Goal: Use online tool/utility: Use online tool/utility

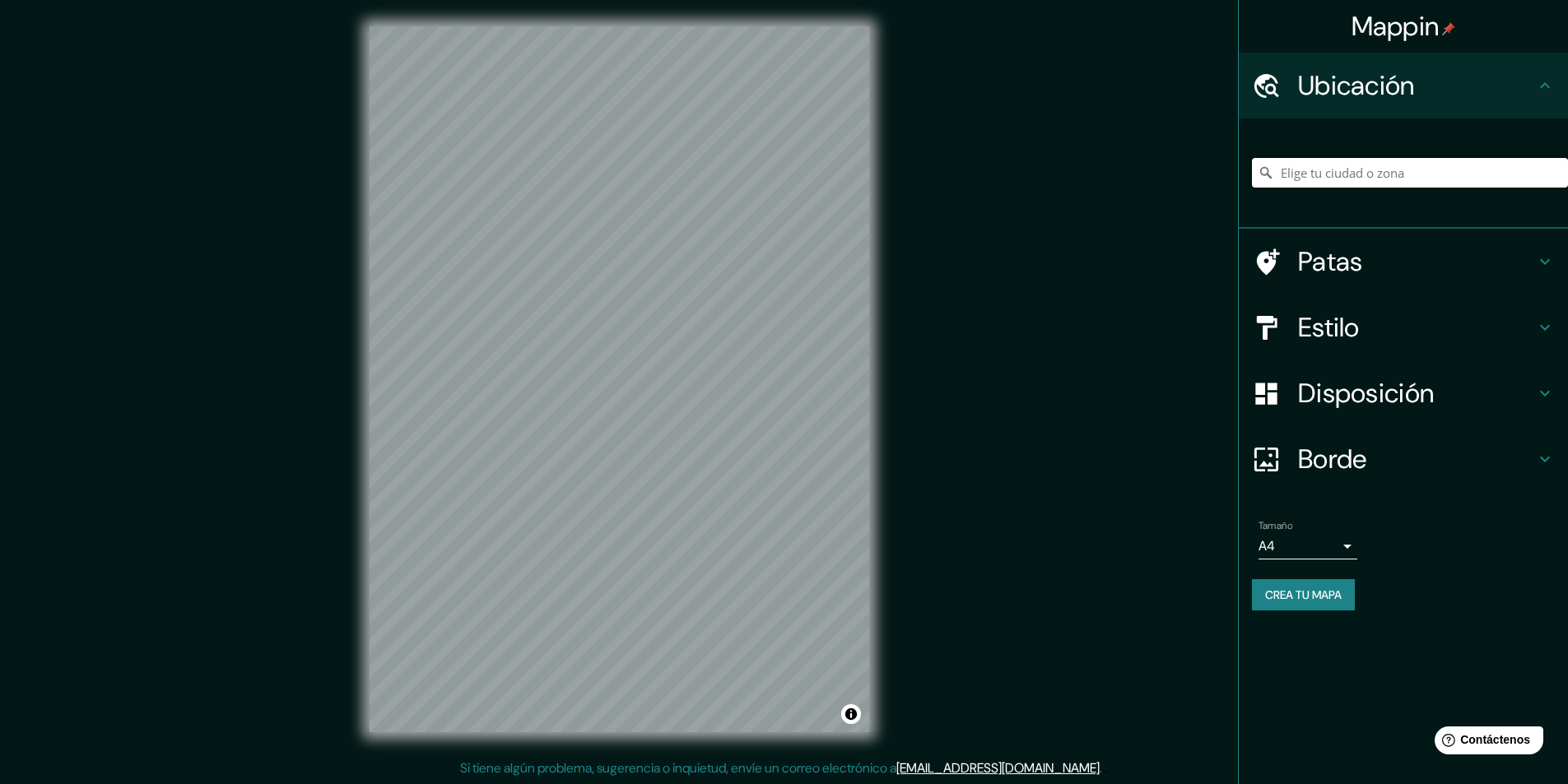
click at [1319, 170] on input "Elige tu ciudad o zona" at bounding box center [1409, 173] width 316 height 30
click at [1309, 170] on input "Elige tu ciudad o zona" at bounding box center [1409, 173] width 316 height 30
paste input "[DOMAIN_NAME] Estación [GEOGRAPHIC_DATA] Sector 10 / [GEOGRAPHIC_DATA] está ubi…"
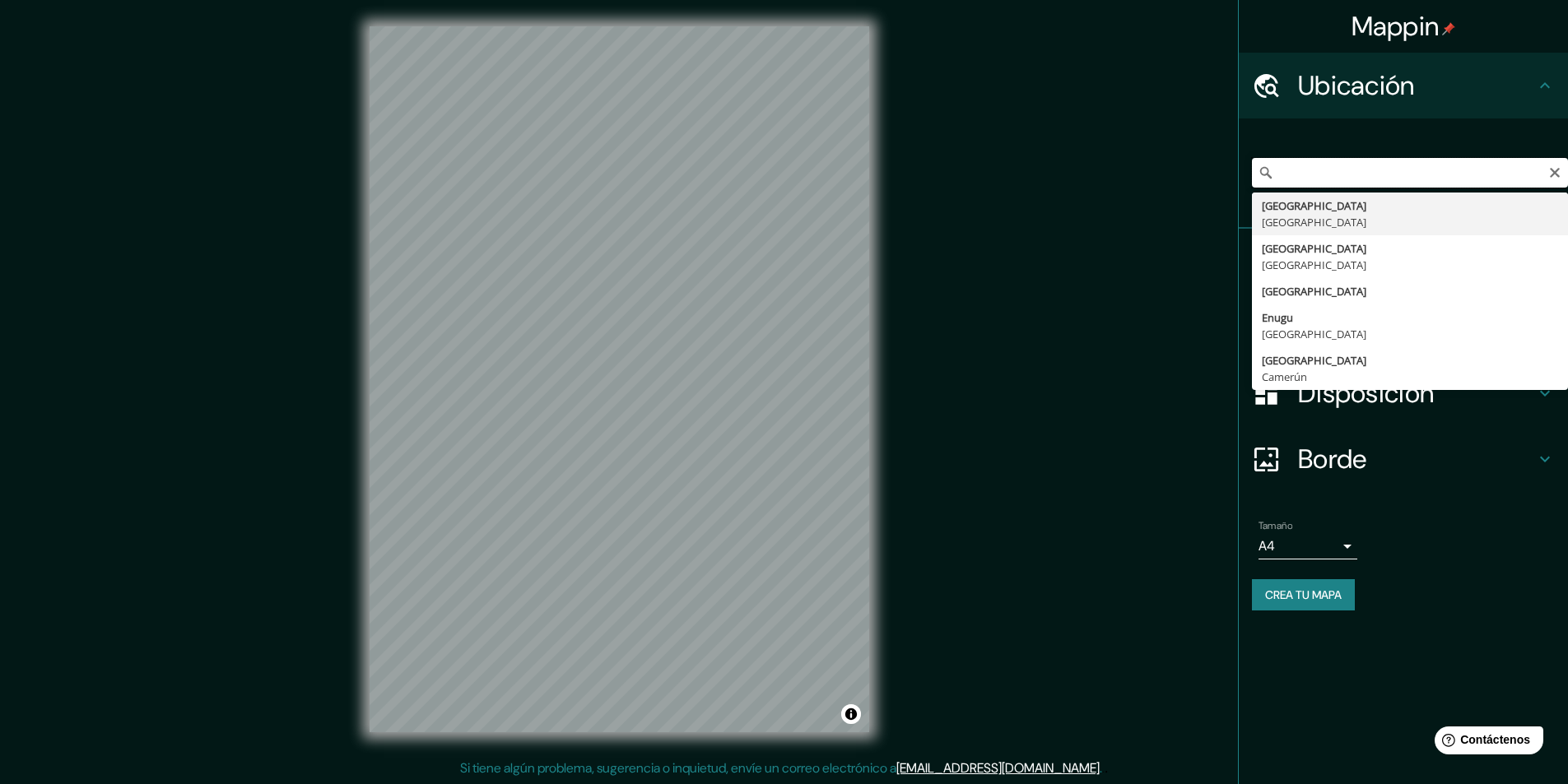
type input "[GEOGRAPHIC_DATA], [GEOGRAPHIC_DATA]"
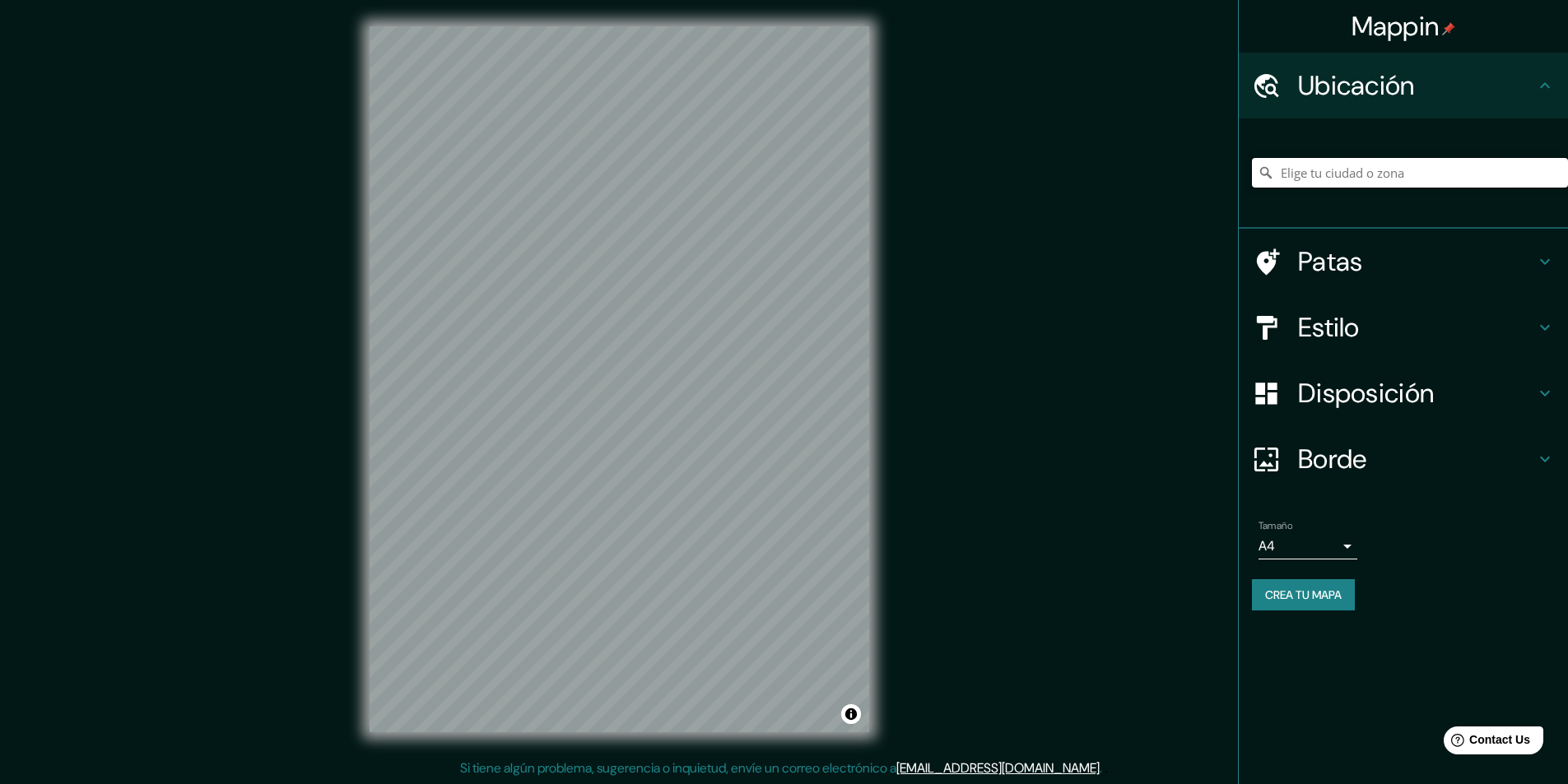
click at [1338, 170] on input "Elige tu ciudad o zona" at bounding box center [1409, 173] width 316 height 30
paste input "Barracas, [GEOGRAPHIC_DATA], [GEOGRAPHIC_DATA]."
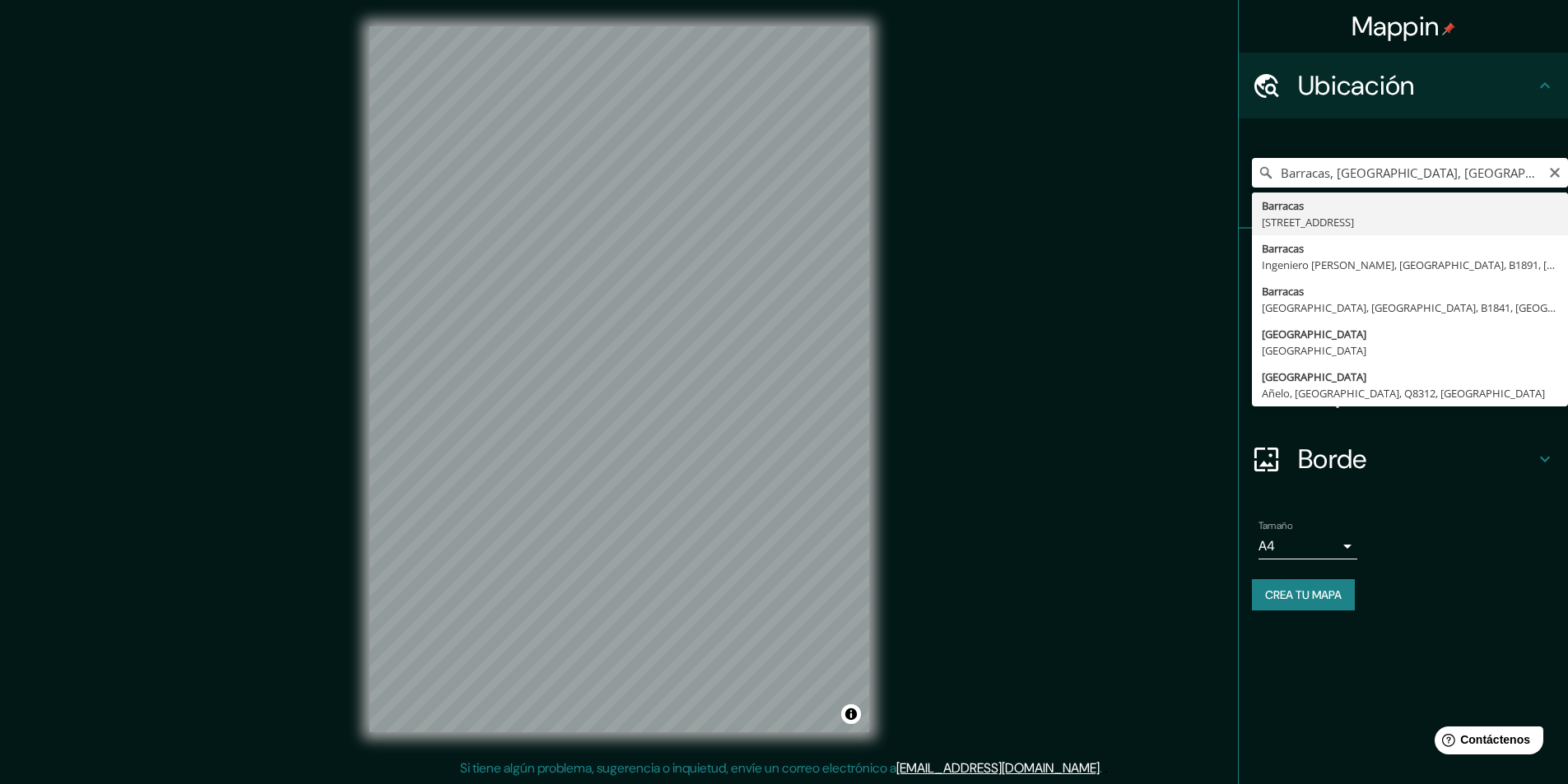
type input "[STREET_ADDRESS]"
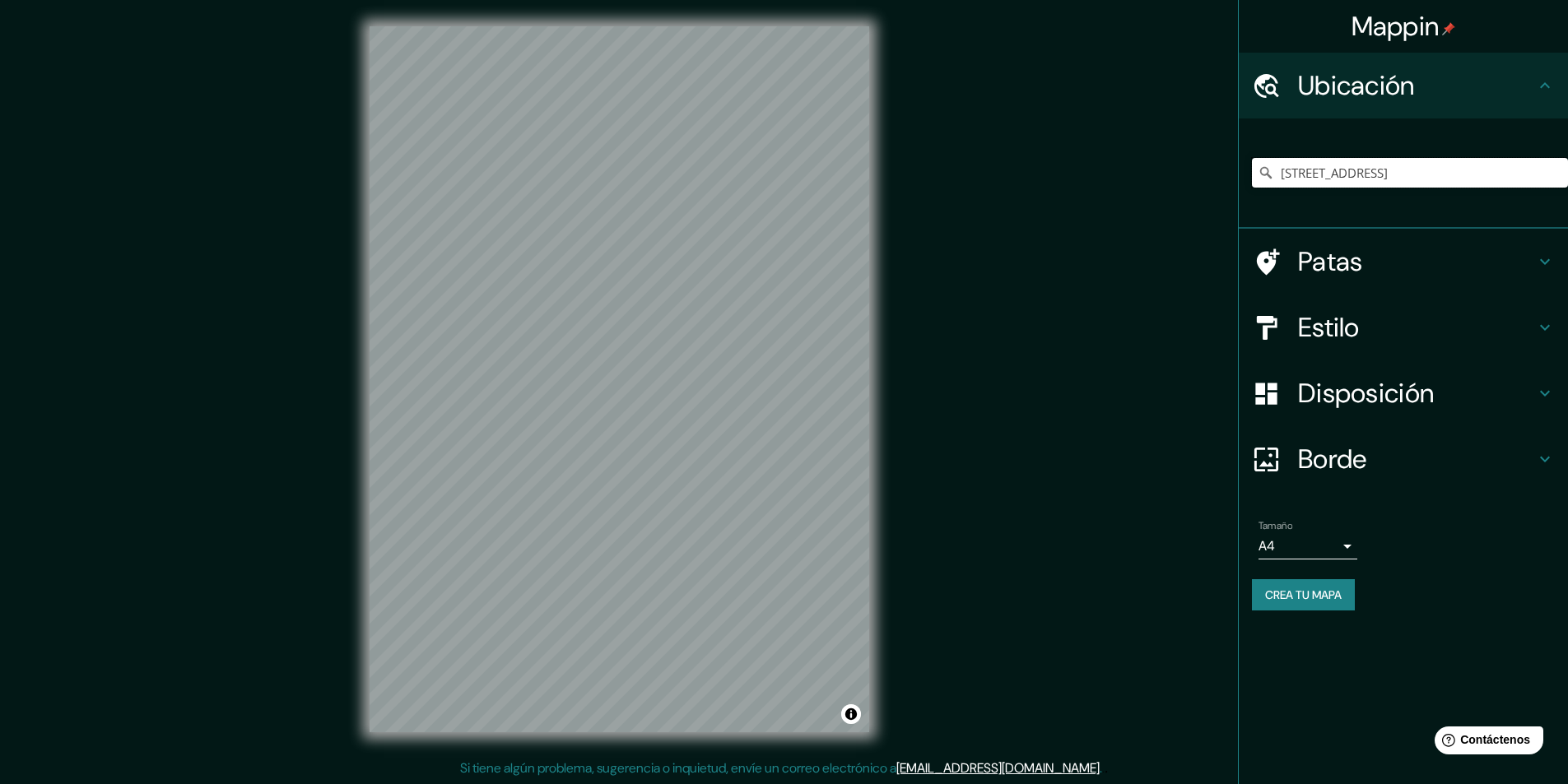
scroll to position [0, 0]
